Goal: Task Accomplishment & Management: Use online tool/utility

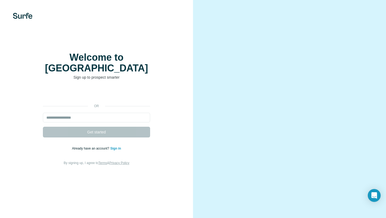
click at [204, 104] on div at bounding box center [289, 109] width 193 height 218
click at [144, 175] on div "Welcome to Surfe Sign up to prospect smarter or Get started Already have an acc…" at bounding box center [96, 109] width 193 height 218
click at [171, 136] on div "or Get started Already have an account? Sign in By signing up, I agree to Terms…" at bounding box center [97, 127] width 172 height 77
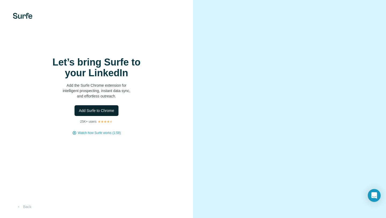
click at [93, 108] on span "Add Surfe to Chrome" at bounding box center [96, 110] width 35 height 5
